Goal: Transaction & Acquisition: Purchase product/service

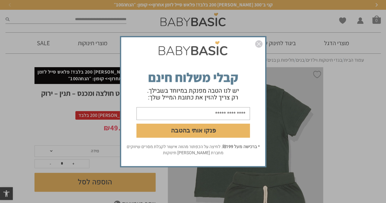
click at [256, 45] on img "סגור" at bounding box center [258, 43] width 7 height 7
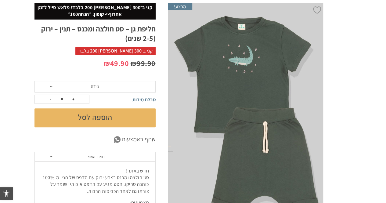
scroll to position [63, 0]
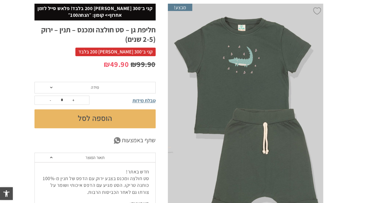
click at [106, 90] on span "מידה" at bounding box center [94, 88] width 121 height 12
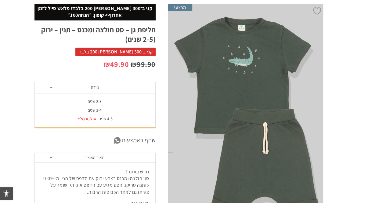
click at [98, 108] on div "3-4 שנים" at bounding box center [94, 110] width 121 height 5
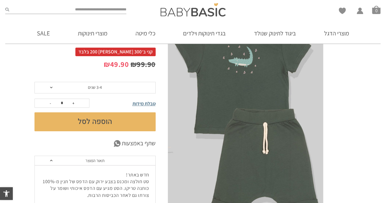
scroll to position [0, 0]
click at [94, 124] on button "הוספה לסל" at bounding box center [94, 121] width 121 height 19
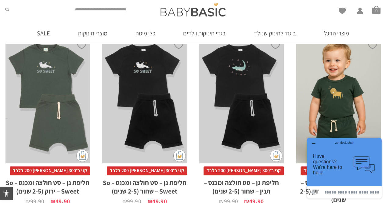
scroll to position [340, 0]
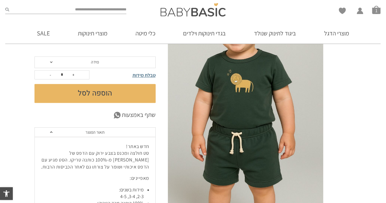
scroll to position [88, 0]
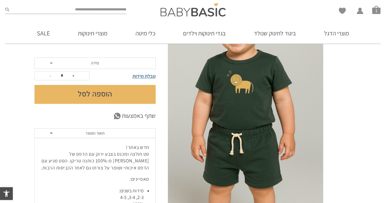
click at [234, 82] on img at bounding box center [245, 95] width 155 height 233
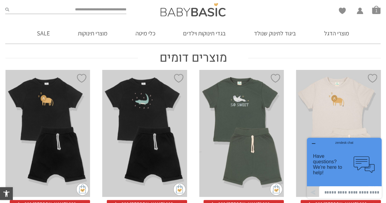
scroll to position [315, 0]
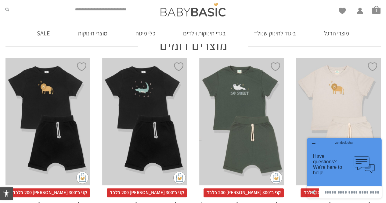
click at [346, 112] on div "x בחירת מידה 2-3-שנים 3-4-שנים 4-5-שנים" at bounding box center [338, 121] width 85 height 127
click at [314, 141] on div "zendesk chat" at bounding box center [344, 141] width 60 height 6
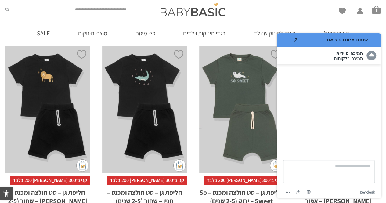
scroll to position [333, 0]
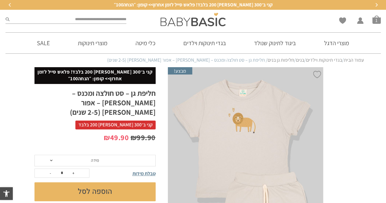
click at [272, 61] on link "חליפות גן בנים" at bounding box center [280, 60] width 27 height 6
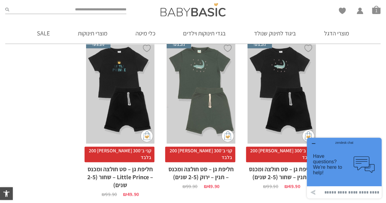
scroll to position [417, 0]
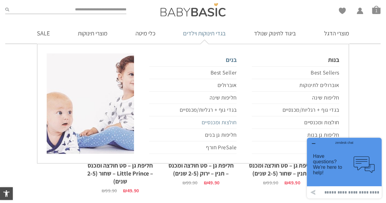
click at [224, 121] on link "חולצות ומכנסיים" at bounding box center [192, 122] width 87 height 12
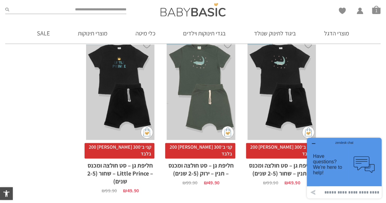
click at [315, 144] on div "zendesk chat" at bounding box center [344, 141] width 60 height 6
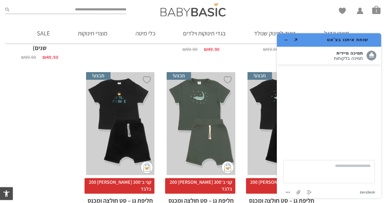
scroll to position [379, 0]
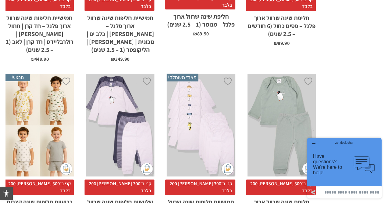
scroll to position [1931, 0]
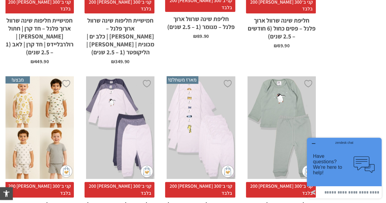
drag, startPoint x: 390, startPoint y: 49, endPoint x: 57, endPoint y: 42, distance: 333.2
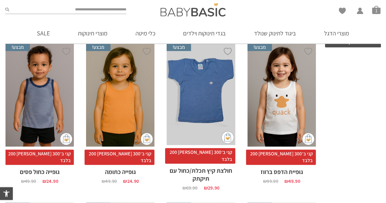
drag, startPoint x: 390, startPoint y: 27, endPoint x: 381, endPoint y: 53, distance: 27.6
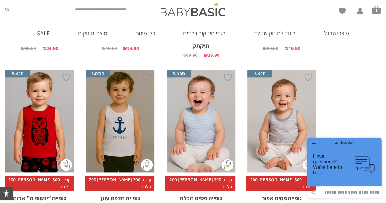
scroll to position [355, 0]
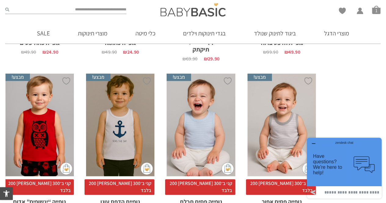
click at [311, 141] on icon "button" at bounding box center [313, 143] width 5 height 5
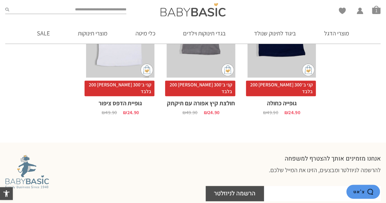
scroll to position [1289, 0]
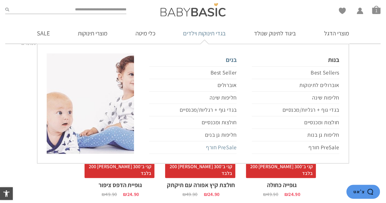
click at [219, 145] on link "PreSale חורף" at bounding box center [192, 147] width 87 height 12
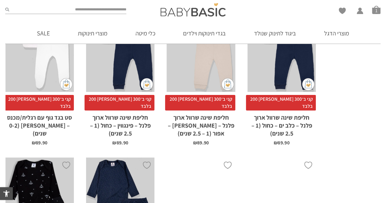
scroll to position [1898, 0]
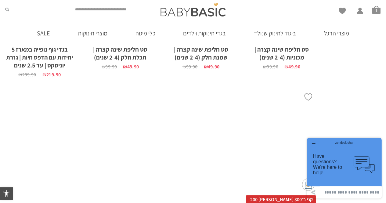
scroll to position [716, 0]
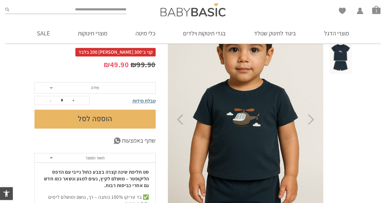
scroll to position [61, 0]
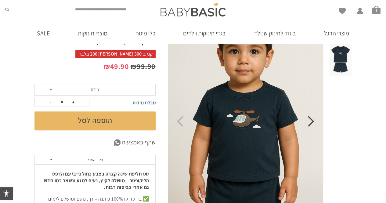
click at [311, 124] on icon "Next" at bounding box center [311, 121] width 6 height 11
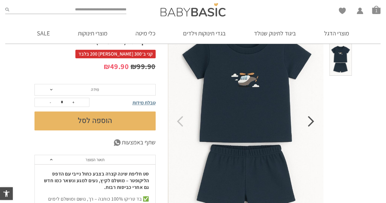
click at [311, 124] on icon "Next" at bounding box center [311, 121] width 6 height 11
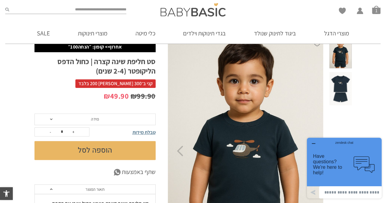
scroll to position [26, 0]
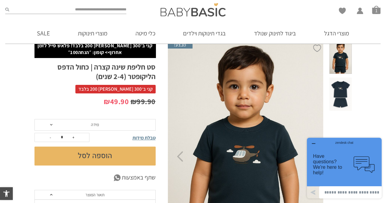
click at [100, 125] on span "מידה" at bounding box center [94, 125] width 121 height 12
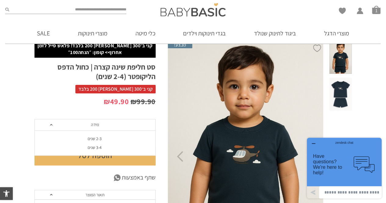
click at [97, 139] on div "2-3 שנים" at bounding box center [94, 138] width 121 height 5
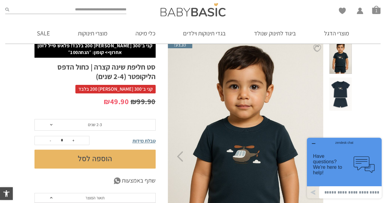
click at [340, 78] on span at bounding box center [340, 93] width 22 height 33
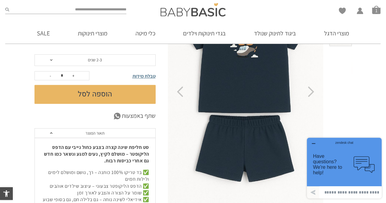
scroll to position [64, 0]
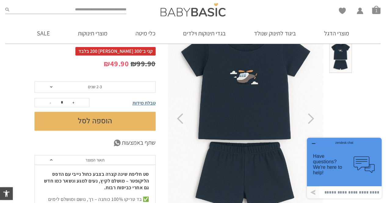
click at [103, 86] on span "2-3 שנים" at bounding box center [94, 87] width 121 height 12
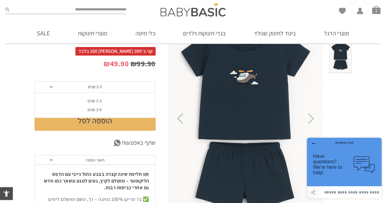
click at [94, 108] on div "3-4 שנים" at bounding box center [94, 109] width 121 height 5
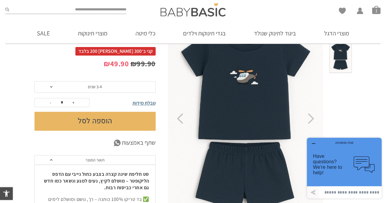
click at [96, 124] on button "הוספה לסל" at bounding box center [94, 121] width 121 height 19
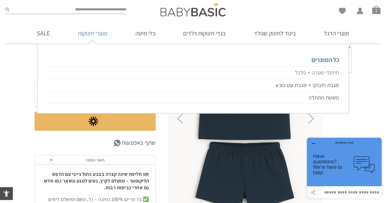
click at [315, 73] on link "חיתולי טטרה + פלנל" at bounding box center [193, 72] width 292 height 13
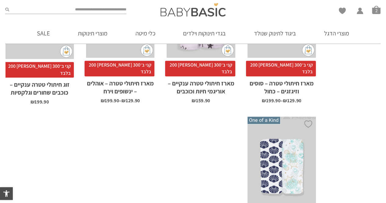
scroll to position [365, 0]
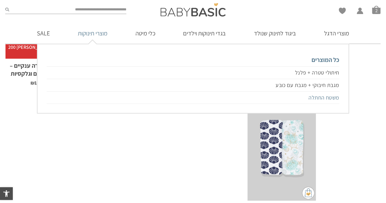
click at [323, 98] on link "משטח החתלה" at bounding box center [193, 97] width 292 height 12
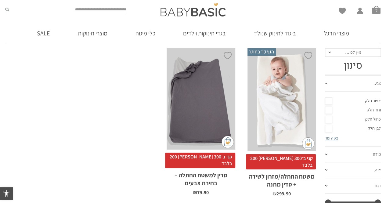
scroll to position [73, 0]
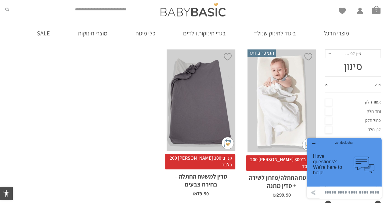
scroll to position [0, 0]
click at [373, 9] on span "סל קניות" at bounding box center [376, 9] width 9 height 9
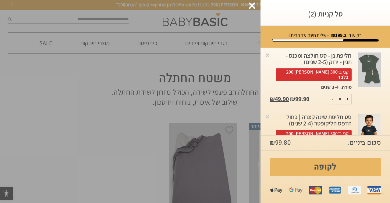
click at [372, 74] on img at bounding box center [369, 69] width 23 height 34
